Goal: Task Accomplishment & Management: Use online tool/utility

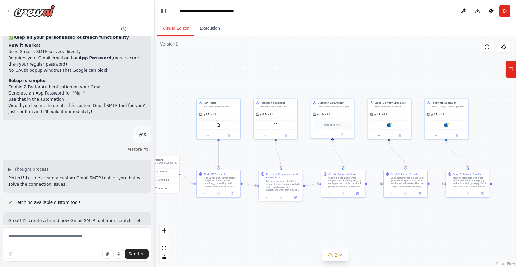
scroll to position [3635, 0]
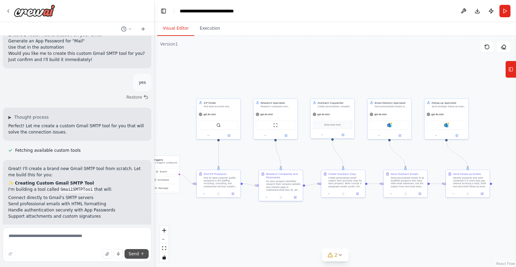
click at [134, 254] on span "Send" at bounding box center [134, 254] width 10 height 6
click at [34, 237] on textarea at bounding box center [77, 244] width 149 height 34
type textarea "*"
type textarea "**********"
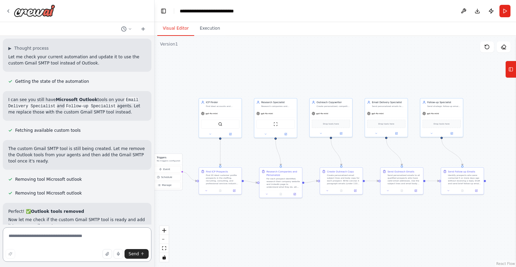
scroll to position [3995, 0]
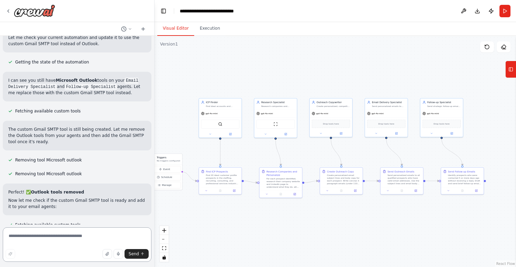
click at [79, 237] on textarea at bounding box center [77, 244] width 149 height 34
type textarea "**********"
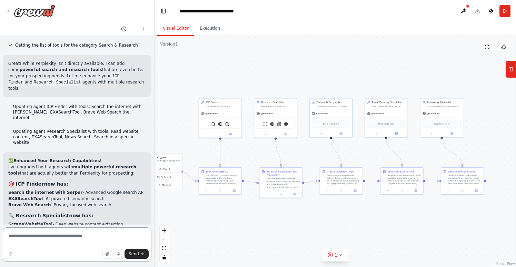
scroll to position [4473, 0]
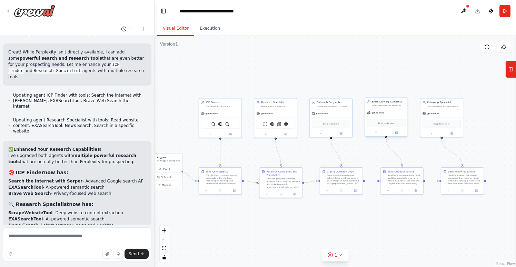
click at [391, 110] on div "gpt-4o-mini" at bounding box center [386, 113] width 42 height 8
click at [385, 103] on div "Email Delivery Specialist Send personalized emails to qualified prospects and t…" at bounding box center [387, 103] width 33 height 7
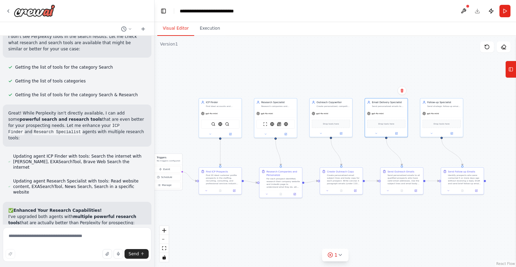
scroll to position [4406, 0]
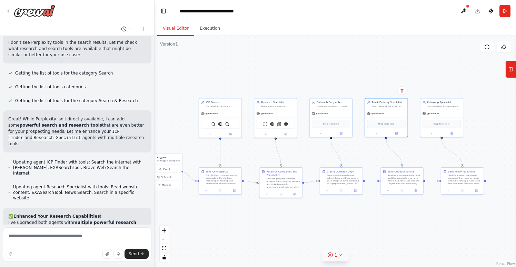
click at [340, 255] on icon at bounding box center [340, 255] width 6 height 6
click at [351, 239] on div "Issues found" at bounding box center [335, 239] width 128 height 12
click at [392, 238] on button at bounding box center [393, 237] width 12 height 8
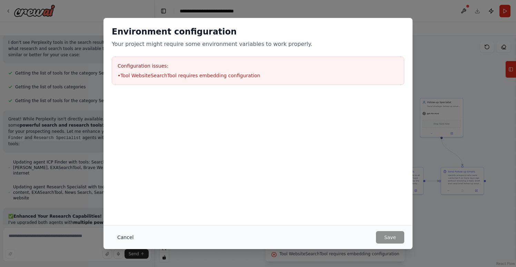
click at [129, 239] on button "Cancel" at bounding box center [125, 237] width 27 height 12
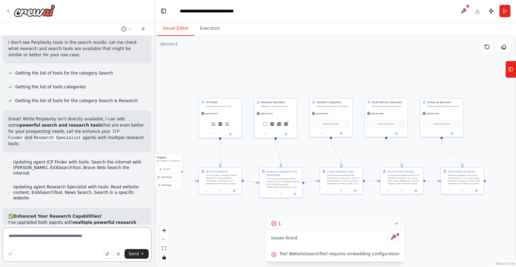
click at [64, 239] on textarea at bounding box center [77, 244] width 149 height 34
type textarea "**********"
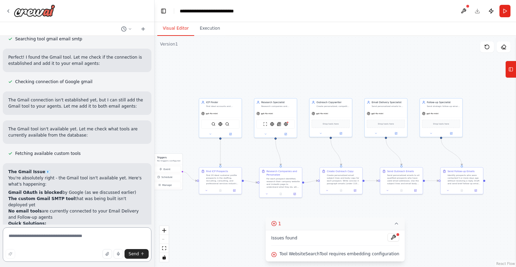
scroll to position [4953, 0]
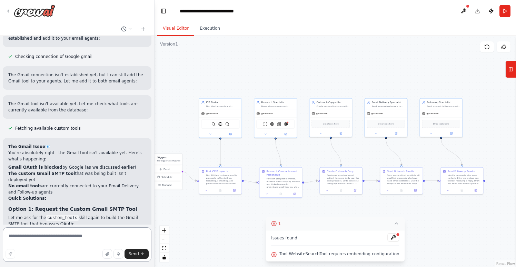
click at [47, 243] on textarea at bounding box center [77, 244] width 149 height 34
click at [51, 234] on textarea at bounding box center [77, 244] width 149 height 34
type textarea "**********"
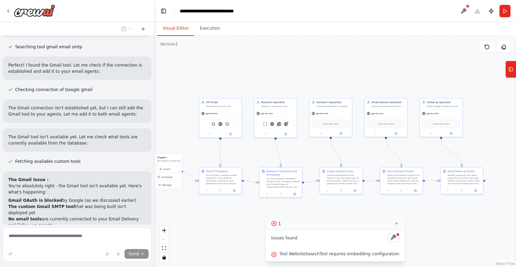
scroll to position [4958, 0]
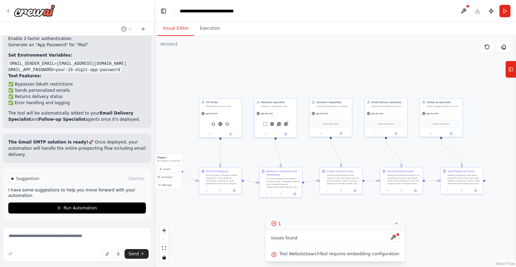
click at [101, 101] on li "✅ Error handling and logging" at bounding box center [76, 103] width 137 height 6
click at [75, 73] on code "GMAIL_SENDER_EMAIL=[EMAIL_ADDRESS][DOMAIN_NAME] GMAIL_APP_PASSWORD=your-16-digi…" at bounding box center [67, 67] width 118 height 12
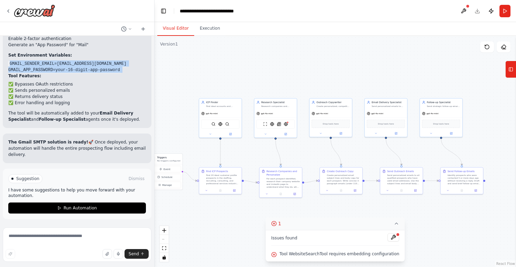
click at [75, 73] on code "GMAIL_SENDER_EMAIL=[EMAIL_ADDRESS][DOMAIN_NAME] GMAIL_APP_PASSWORD=your-16-digi…" at bounding box center [67, 67] width 118 height 12
click at [55, 241] on textarea at bounding box center [77, 244] width 149 height 34
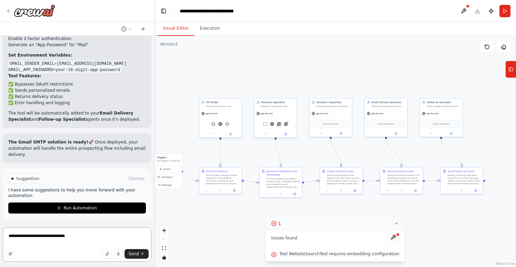
type textarea "**********"
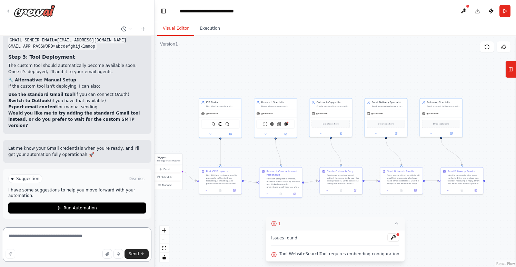
scroll to position [6037, 0]
click at [510, 68] on icon at bounding box center [510, 69] width 5 height 11
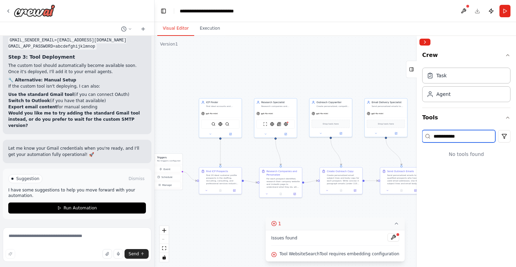
click at [467, 139] on input "**********" at bounding box center [458, 136] width 73 height 12
click at [452, 79] on div "Task" at bounding box center [466, 75] width 88 height 16
click at [453, 93] on div "Agent" at bounding box center [466, 94] width 88 height 16
click at [465, 139] on input "**********" at bounding box center [458, 136] width 73 height 12
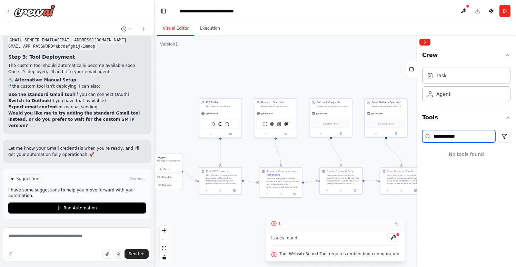
click at [465, 139] on input "**********" at bounding box center [458, 136] width 73 height 12
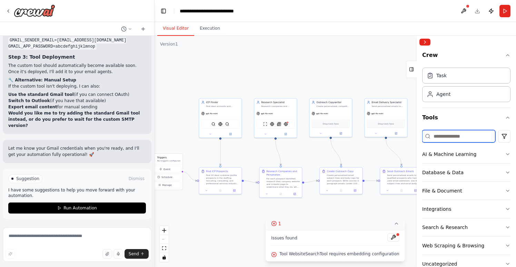
scroll to position [17, 0]
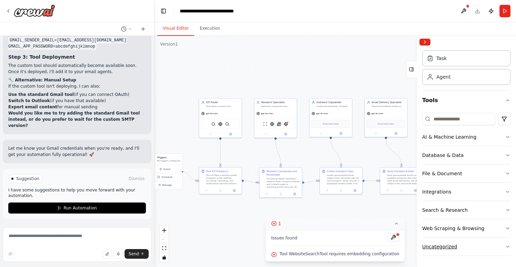
click at [447, 247] on div "Uncategorized" at bounding box center [439, 246] width 35 height 7
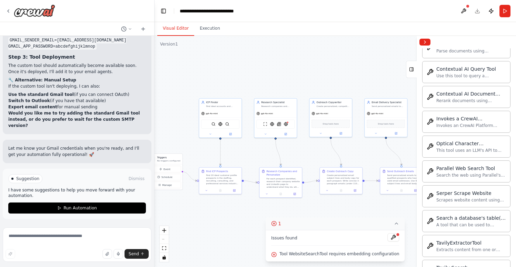
scroll to position [395, 0]
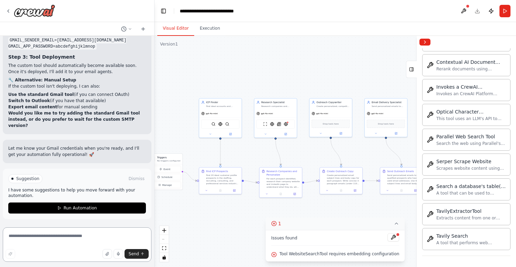
click at [64, 243] on textarea at bounding box center [77, 244] width 149 height 34
type textarea "**********"
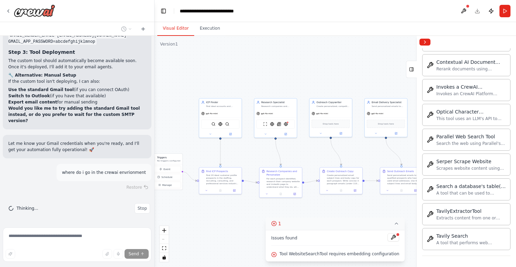
scroll to position [6084, 0]
click at [334, 126] on div "Drop tools here" at bounding box center [330, 123] width 38 height 8
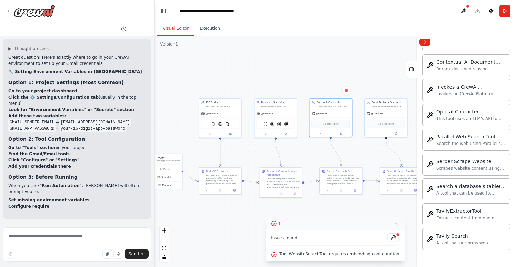
click at [324, 67] on div ".deletable-edge-delete-btn { width: 20px; height: 20px; border: 0px solid #ffff…" at bounding box center [334, 151] width 361 height 231
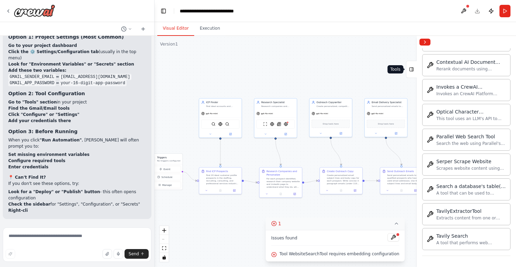
click at [415, 68] on button "Tools" at bounding box center [411, 69] width 11 height 17
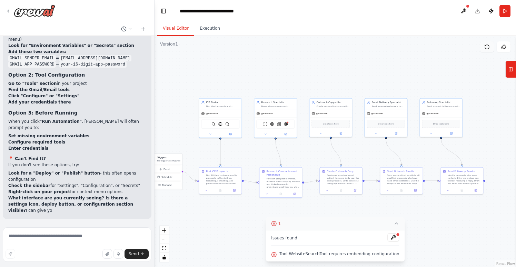
scroll to position [6294, 0]
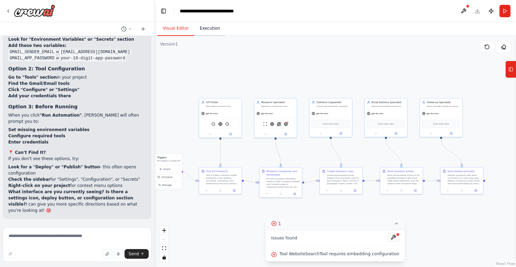
click at [212, 29] on button "Execution" at bounding box center [209, 28] width 31 height 14
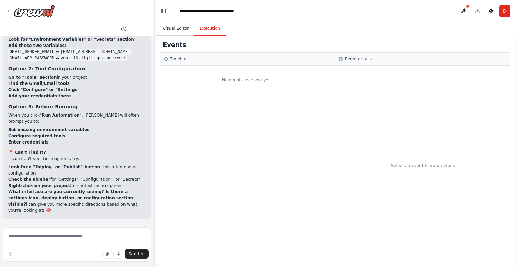
click at [181, 26] on button "Visual Editor" at bounding box center [175, 28] width 37 height 14
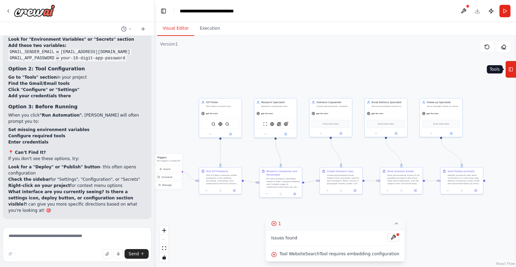
click at [511, 71] on icon at bounding box center [510, 69] width 5 height 11
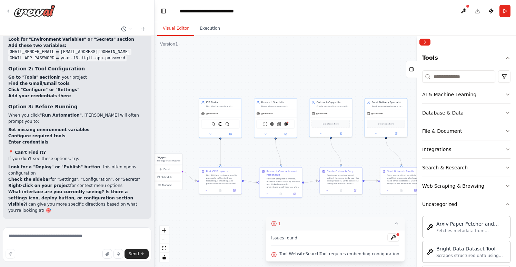
scroll to position [0, 0]
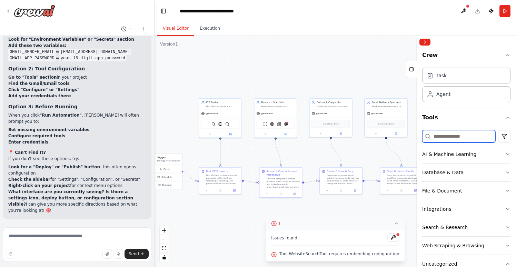
click at [449, 134] on input at bounding box center [458, 136] width 73 height 12
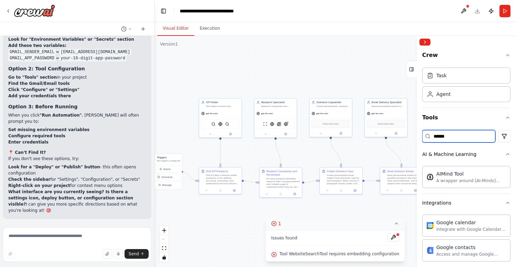
click at [455, 139] on input "******" at bounding box center [458, 136] width 73 height 12
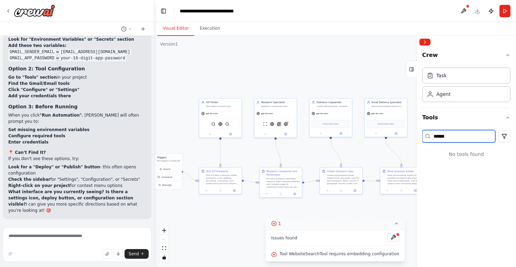
type input "******"
click at [485, 55] on button "Crew" at bounding box center [466, 56] width 88 height 17
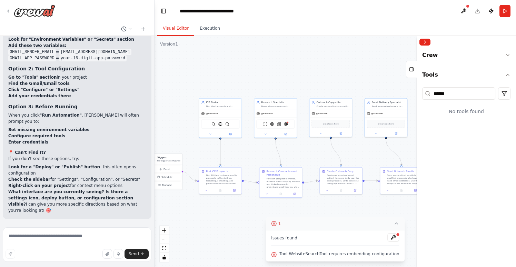
click at [472, 72] on button "Tools" at bounding box center [466, 74] width 88 height 19
click at [458, 71] on button "Tools" at bounding box center [466, 74] width 88 height 19
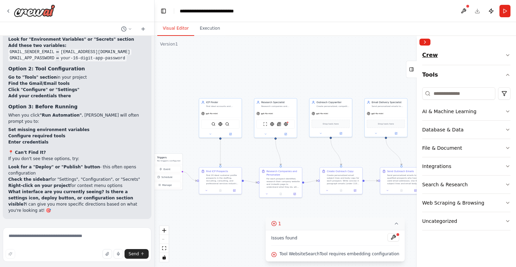
click at [459, 52] on button "Crew" at bounding box center [466, 56] width 88 height 17
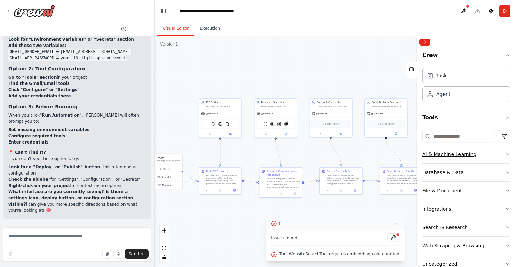
scroll to position [17, 0]
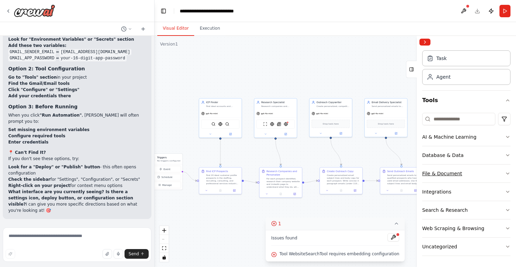
click at [470, 172] on button "File & Document" at bounding box center [466, 173] width 88 height 18
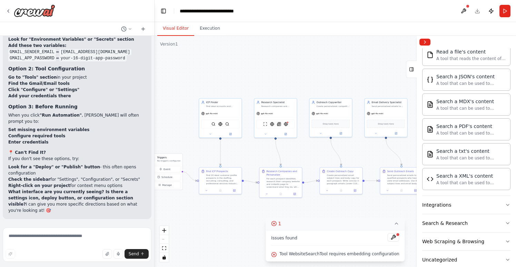
scroll to position [221, 0]
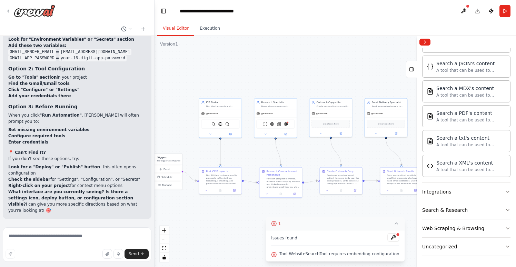
click at [461, 194] on button "Integrations" at bounding box center [466, 192] width 88 height 18
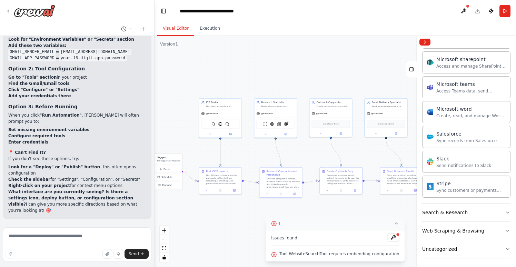
scroll to position [649, 0]
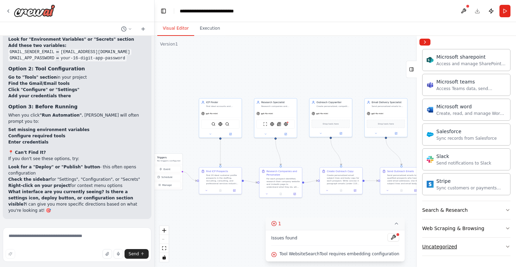
click at [454, 248] on div "Uncategorized" at bounding box center [439, 246] width 35 height 7
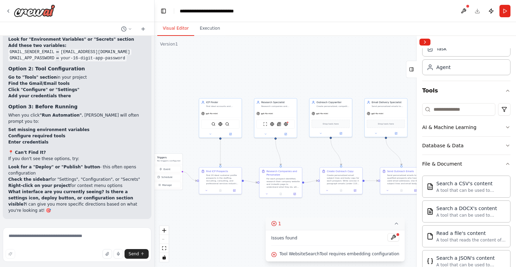
scroll to position [0, 0]
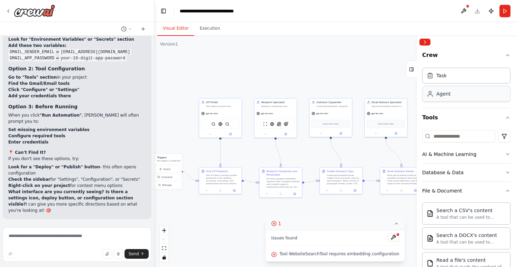
click at [475, 92] on div "Agent" at bounding box center [466, 94] width 88 height 16
click at [459, 95] on div "Agent" at bounding box center [466, 94] width 88 height 16
click at [436, 53] on button "Crew" at bounding box center [466, 56] width 88 height 17
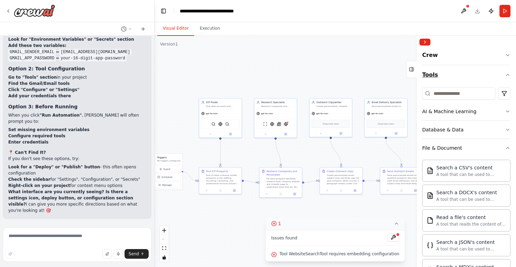
click at [437, 72] on button "Tools" at bounding box center [466, 74] width 88 height 19
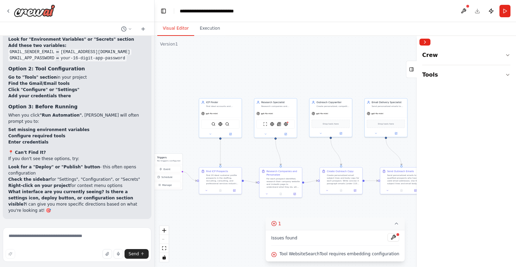
click at [417, 70] on div at bounding box center [417, 151] width 3 height 231
click at [410, 68] on icon at bounding box center [411, 69] width 5 height 11
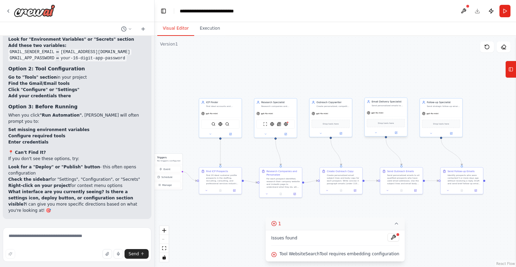
click at [380, 121] on span "Drop tools here" at bounding box center [386, 122] width 16 height 3
click at [381, 111] on div "gpt-4o-mini" at bounding box center [374, 112] width 17 height 3
click at [382, 100] on div "Email Delivery Specialist" at bounding box center [387, 101] width 33 height 3
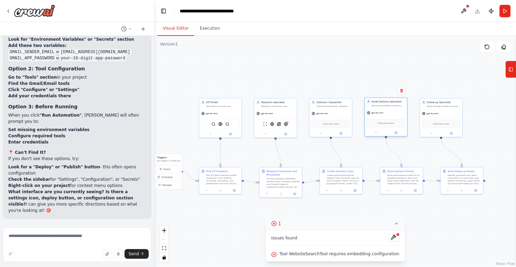
click at [387, 121] on span "Drop tools here" at bounding box center [386, 122] width 16 height 3
click at [376, 133] on icon at bounding box center [375, 132] width 3 height 3
click at [390, 173] on span "OpenAI - gpt-4o-mini (OpenAI)" at bounding box center [391, 172] width 37 height 3
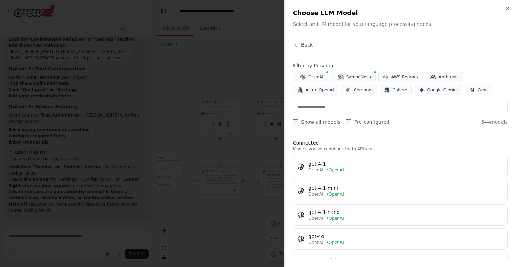
click at [248, 77] on div at bounding box center [258, 133] width 516 height 267
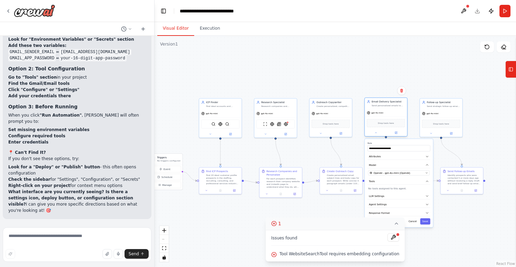
click at [386, 113] on div "gpt-4o-mini" at bounding box center [385, 113] width 42 height 8
click at [396, 225] on button "1" at bounding box center [334, 223] width 139 height 13
click at [403, 204] on button "Agent Settings" at bounding box center [398, 204] width 63 height 7
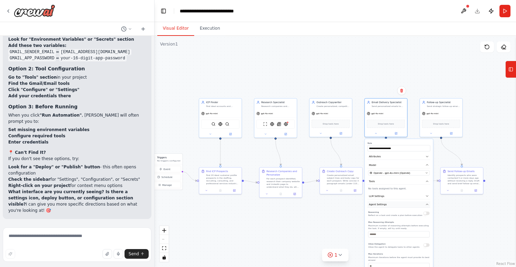
click at [403, 204] on button "Agent Settings" at bounding box center [398, 204] width 63 height 7
click at [401, 214] on button "Response Format" at bounding box center [398, 213] width 63 height 7
click at [493, 146] on div ".deletable-edge-delete-btn { width: 20px; height: 20px; border: 0px solid #ffff…" at bounding box center [334, 151] width 361 height 231
click at [53, 243] on textarea at bounding box center [77, 244] width 149 height 34
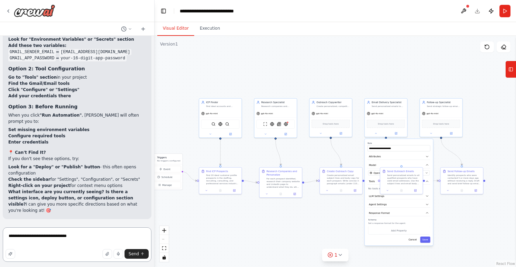
type textarea "**********"
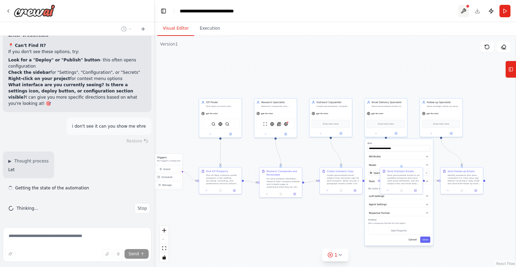
scroll to position [6381, 0]
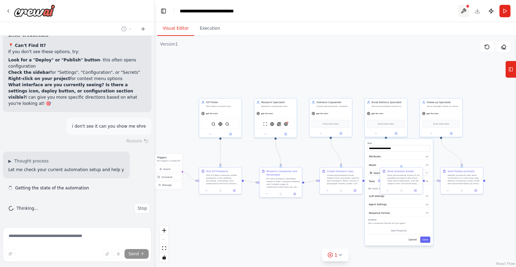
click at [463, 10] on button at bounding box center [463, 11] width 11 height 12
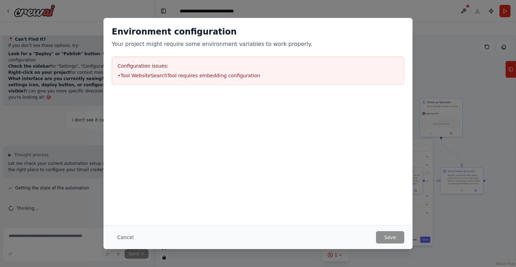
click at [225, 80] on div "Configuration issues: • Tool WebsiteSearchTool requires embedding configuration" at bounding box center [258, 71] width 292 height 28
click at [126, 236] on button "Cancel" at bounding box center [125, 237] width 27 height 12
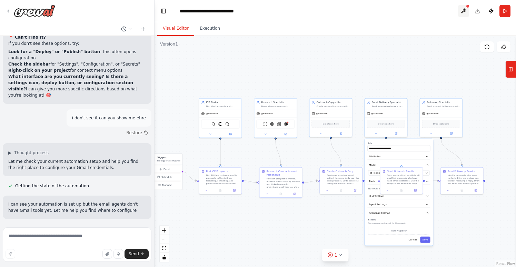
click at [463, 9] on button at bounding box center [463, 11] width 11 height 12
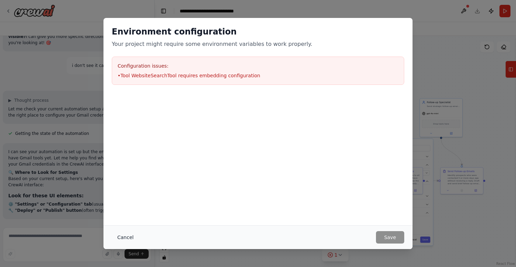
click at [128, 235] on button "Cancel" at bounding box center [125, 237] width 27 height 12
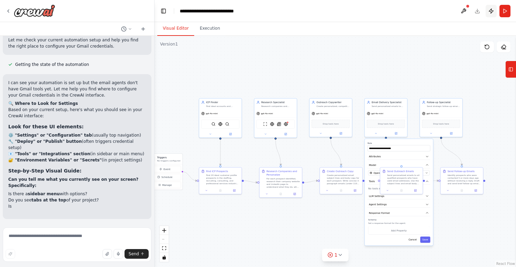
click at [493, 10] on button "Publish" at bounding box center [490, 11] width 11 height 12
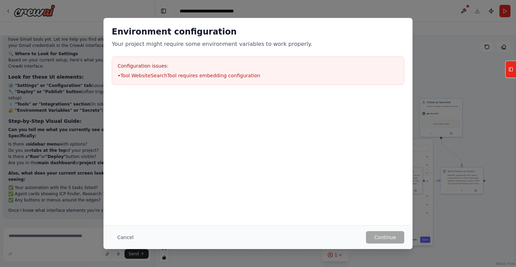
scroll to position [6574, 0]
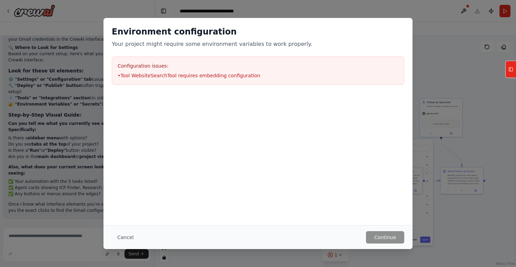
click at [55, 143] on div "Environment configuration Your project might require some environment variables…" at bounding box center [258, 133] width 516 height 267
click at [122, 237] on button "Cancel" at bounding box center [125, 237] width 27 height 12
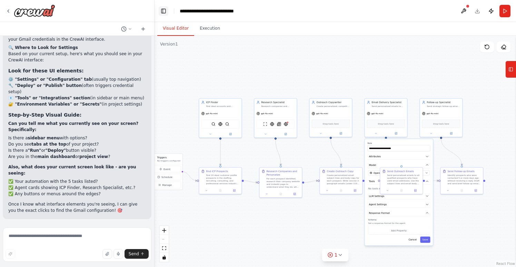
click at [165, 9] on button "Toggle Left Sidebar" at bounding box center [164, 11] width 10 height 10
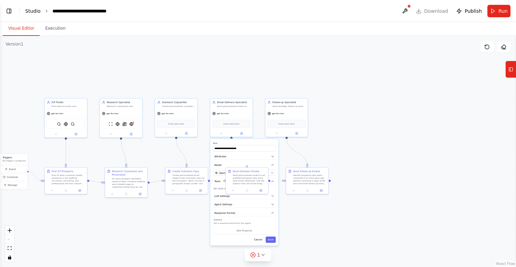
click at [33, 11] on link "Studio" at bounding box center [33, 11] width 16 height 6
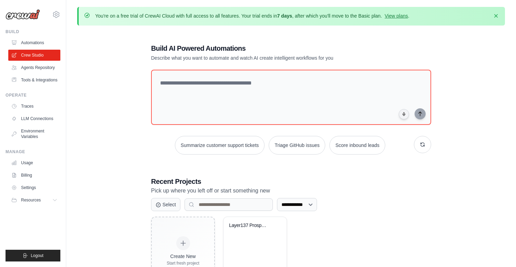
scroll to position [38, 0]
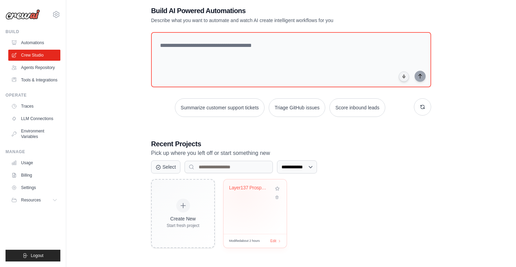
click at [243, 193] on div "Layer137 Prospecting Automation" at bounding box center [255, 193] width 52 height 16
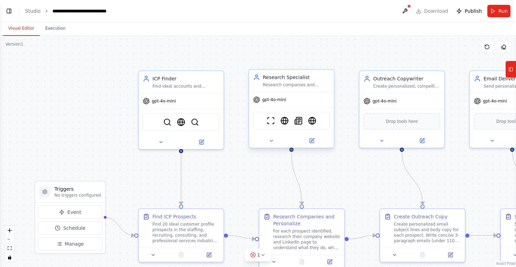
scroll to position [6574, 0]
click at [395, 103] on div "gpt-4o-mini" at bounding box center [401, 99] width 85 height 15
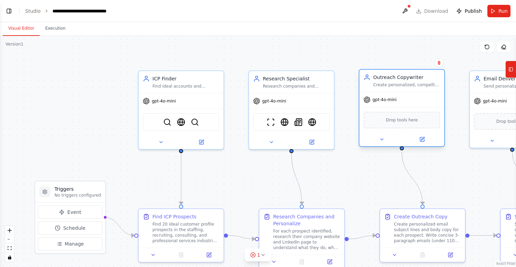
click at [399, 118] on span "Drop tools here" at bounding box center [402, 119] width 32 height 7
click at [385, 139] on button at bounding box center [381, 139] width 39 height 8
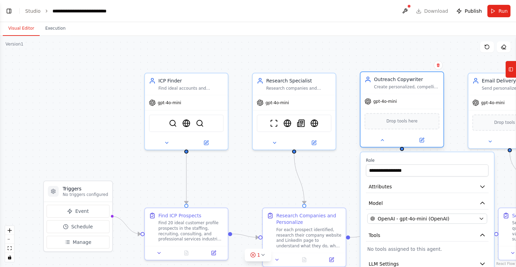
click at [422, 120] on div "Drop tools here" at bounding box center [401, 121] width 75 height 16
click at [51, 28] on button "Execution" at bounding box center [55, 28] width 31 height 14
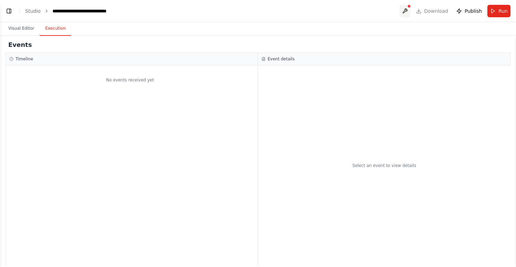
click at [407, 8] on button at bounding box center [404, 11] width 11 height 12
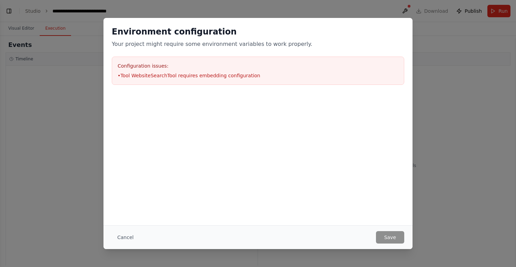
click at [449, 83] on div "Environment configuration Your project might require some environment variables…" at bounding box center [258, 133] width 516 height 267
click at [121, 239] on button "Cancel" at bounding box center [125, 237] width 27 height 12
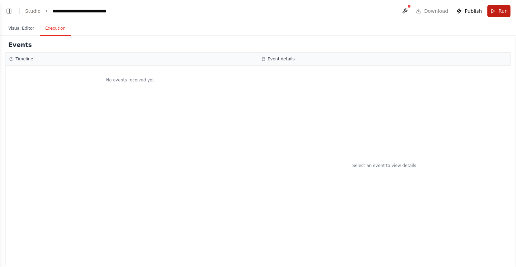
click at [504, 12] on span "Run" at bounding box center [502, 11] width 9 height 7
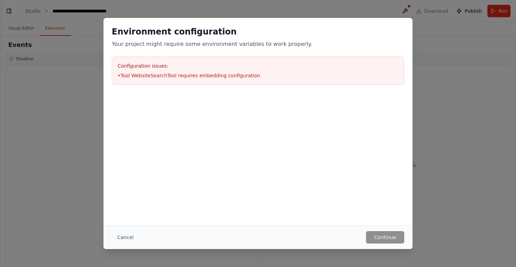
click at [217, 71] on div "Configuration issues: • Tool WebsiteSearchTool requires embedding configuration" at bounding box center [258, 71] width 292 height 28
click at [128, 239] on button "Cancel" at bounding box center [125, 237] width 27 height 12
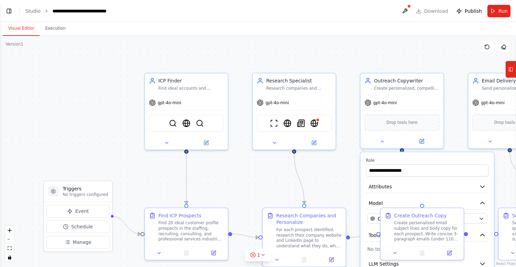
click at [21, 27] on button "Visual Editor" at bounding box center [21, 28] width 37 height 14
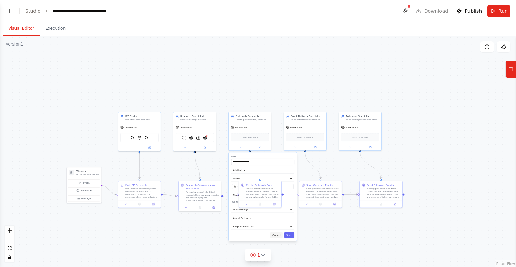
click at [277, 235] on button "Cancel" at bounding box center [276, 235] width 12 height 6
